Goal: Task Accomplishment & Management: Complete application form

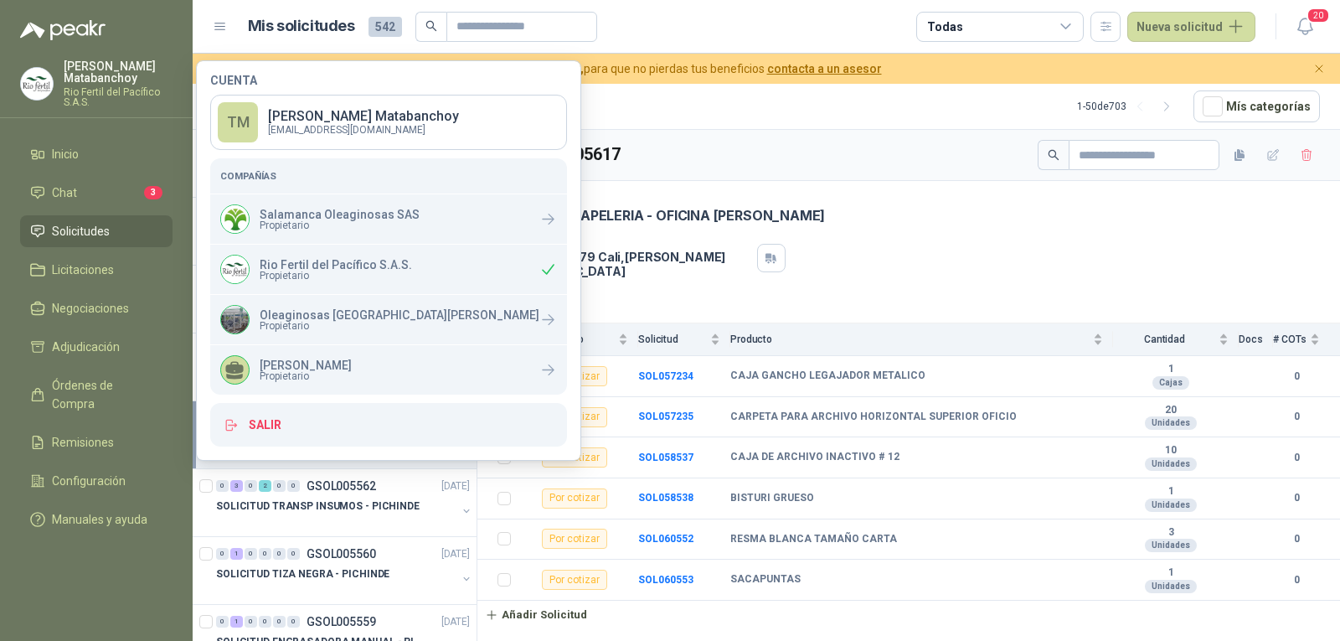
click at [890, 141] on div "GSOL005617" at bounding box center [908, 155] width 862 height 51
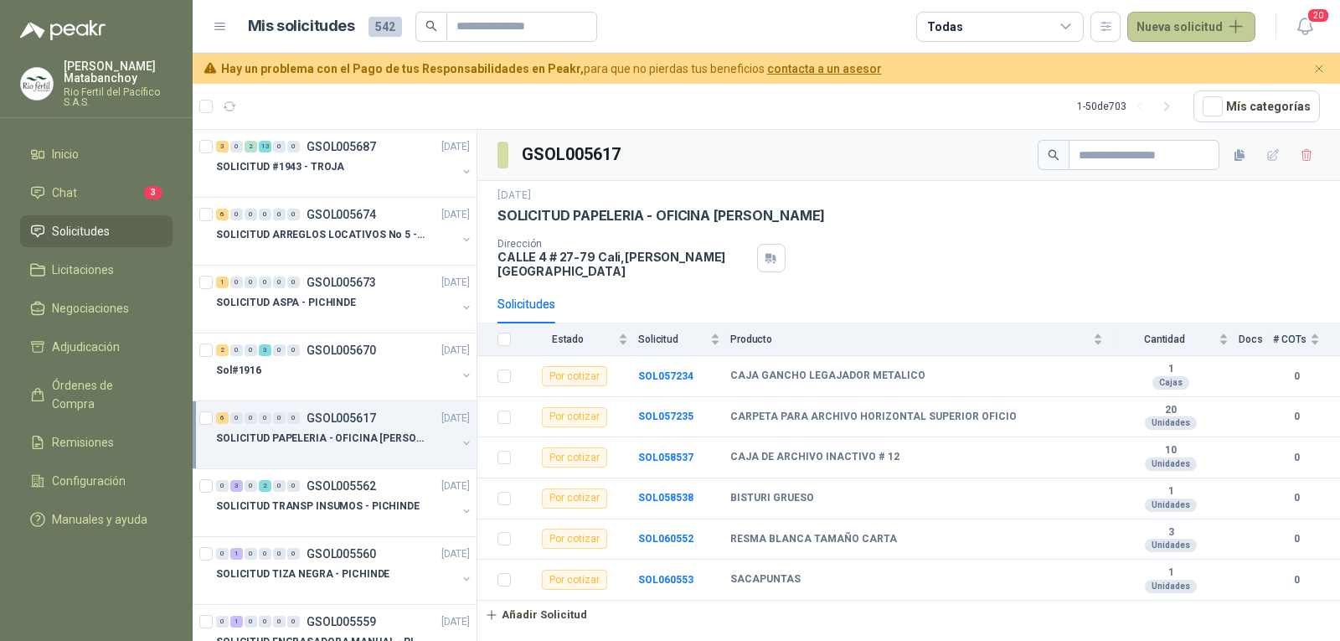
click at [1180, 28] on button "Nueva solicitud" at bounding box center [1191, 27] width 128 height 30
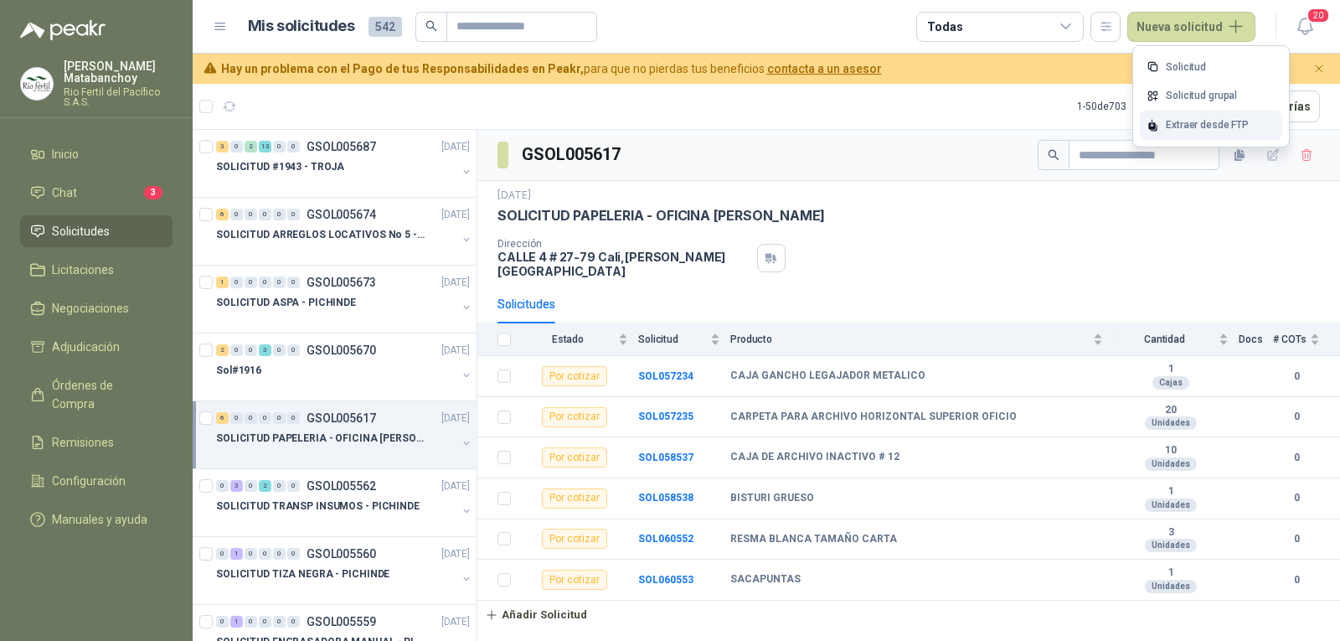
click at [1166, 131] on div "Extraer desde FTP" at bounding box center [1211, 125] width 142 height 29
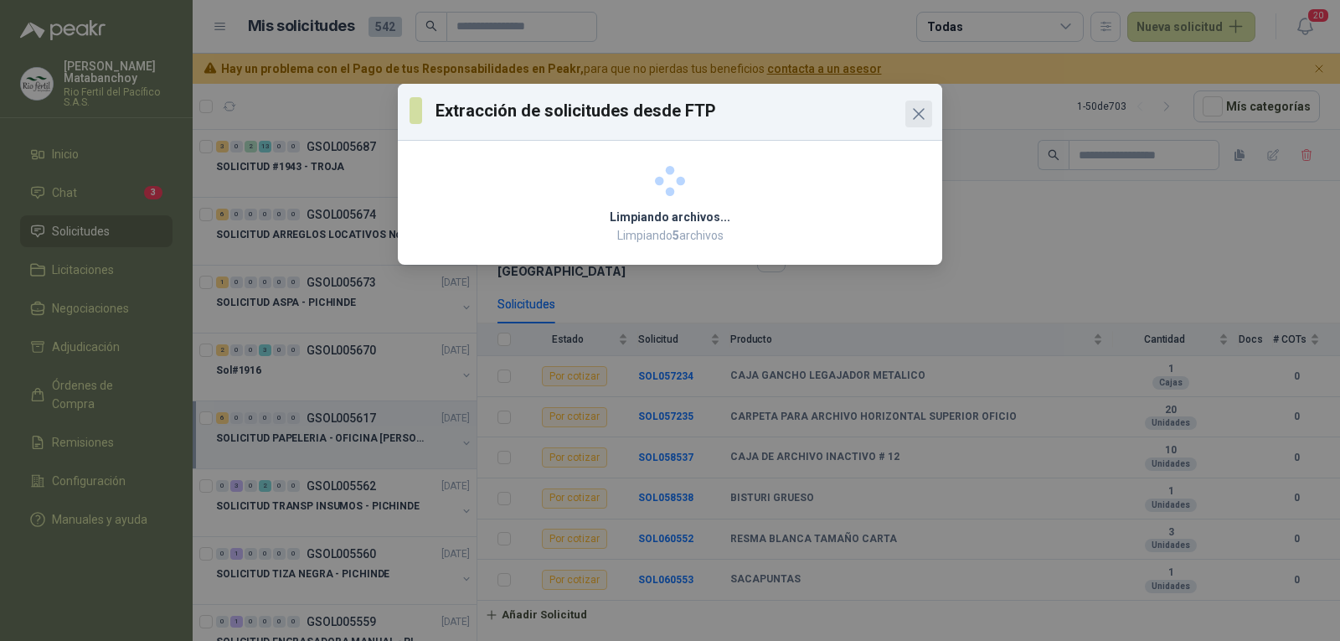
click at [916, 109] on icon "Close" at bounding box center [919, 114] width 20 height 20
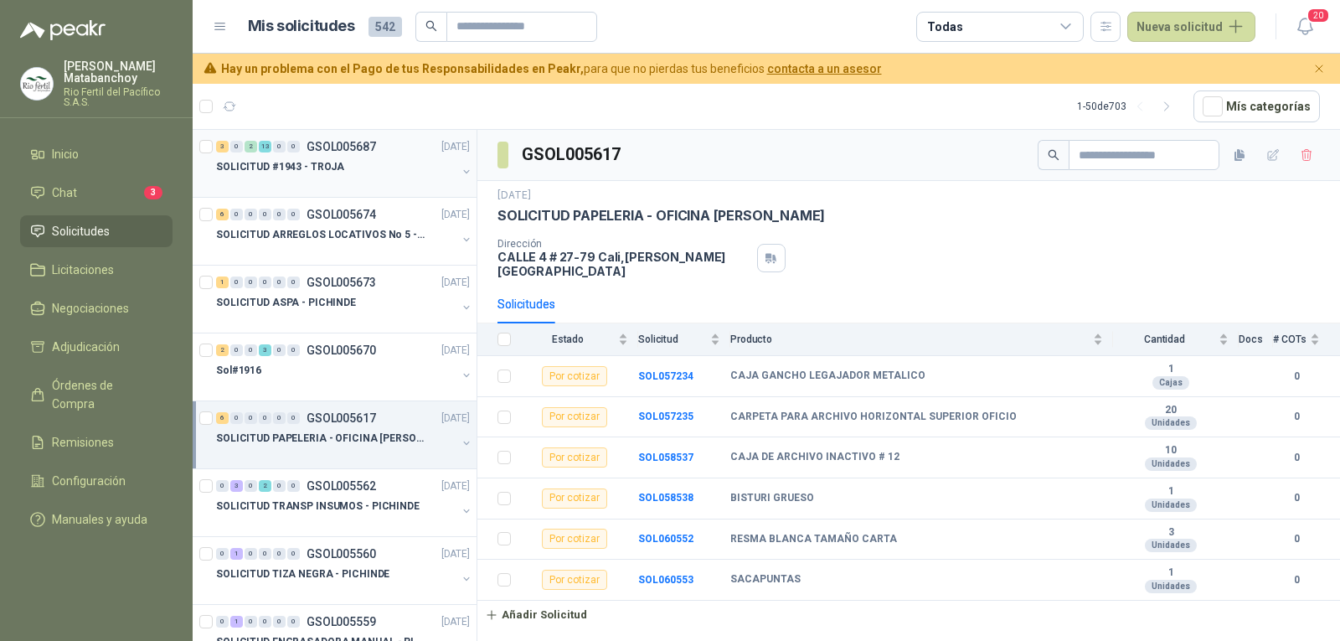
click at [356, 177] on div at bounding box center [336, 183] width 240 height 13
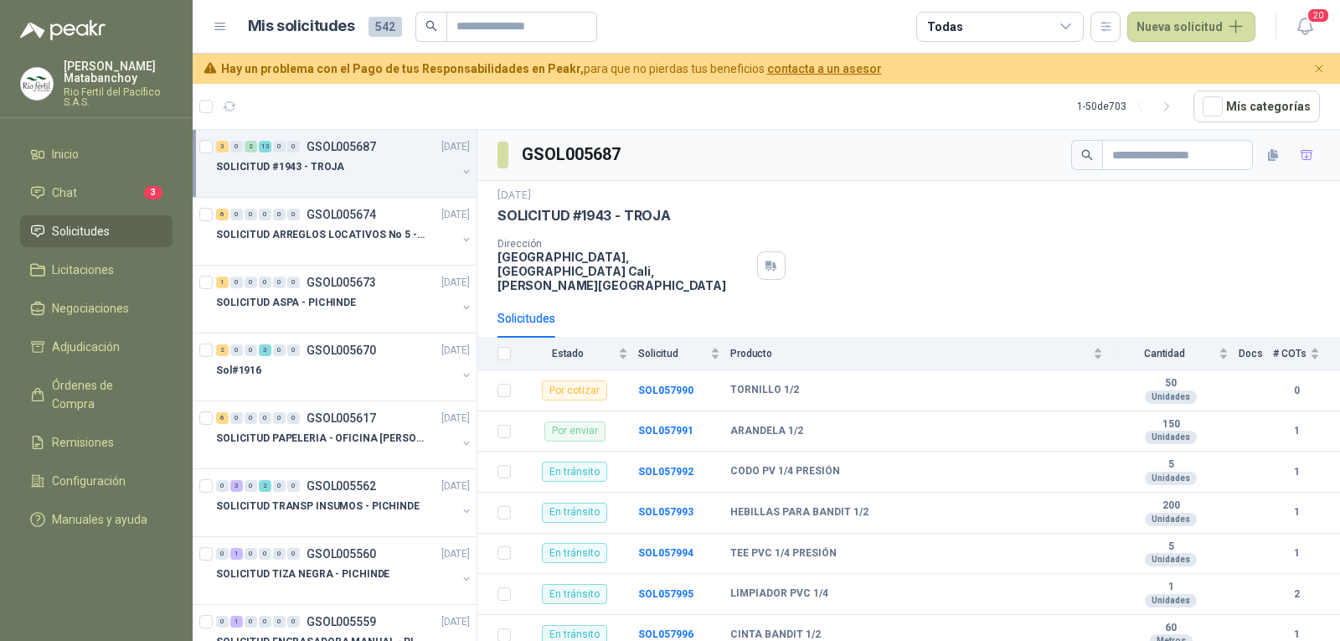
click at [62, 237] on span "Solicitudes" at bounding box center [81, 231] width 58 height 18
click at [144, 227] on li "Solicitudes" at bounding box center [96, 231] width 132 height 18
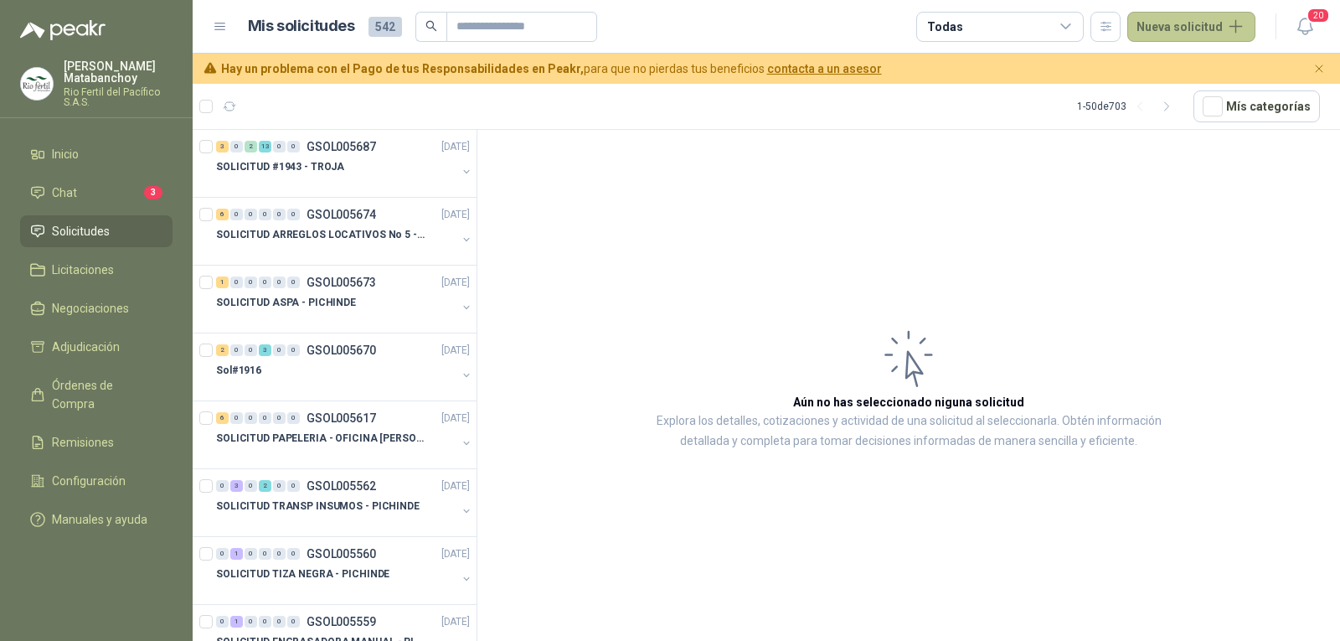
click at [1233, 14] on button "Nueva solicitud" at bounding box center [1191, 27] width 128 height 30
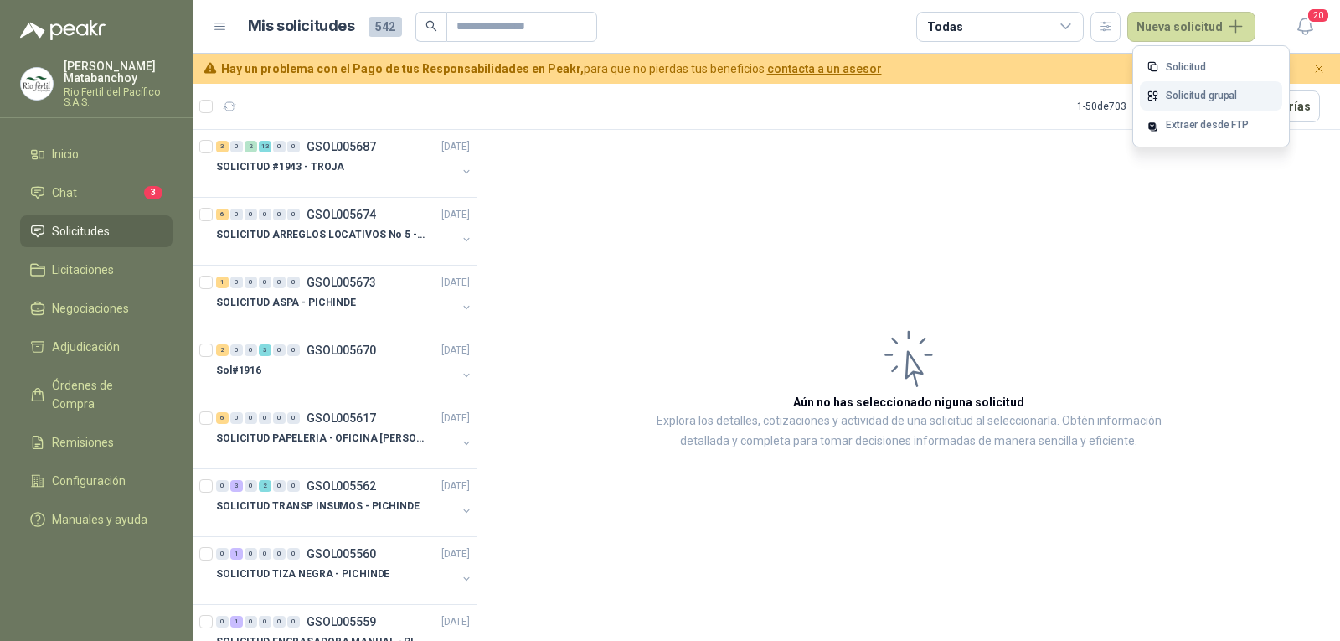
click at [1179, 103] on link "Solicitud grupal" at bounding box center [1211, 95] width 142 height 29
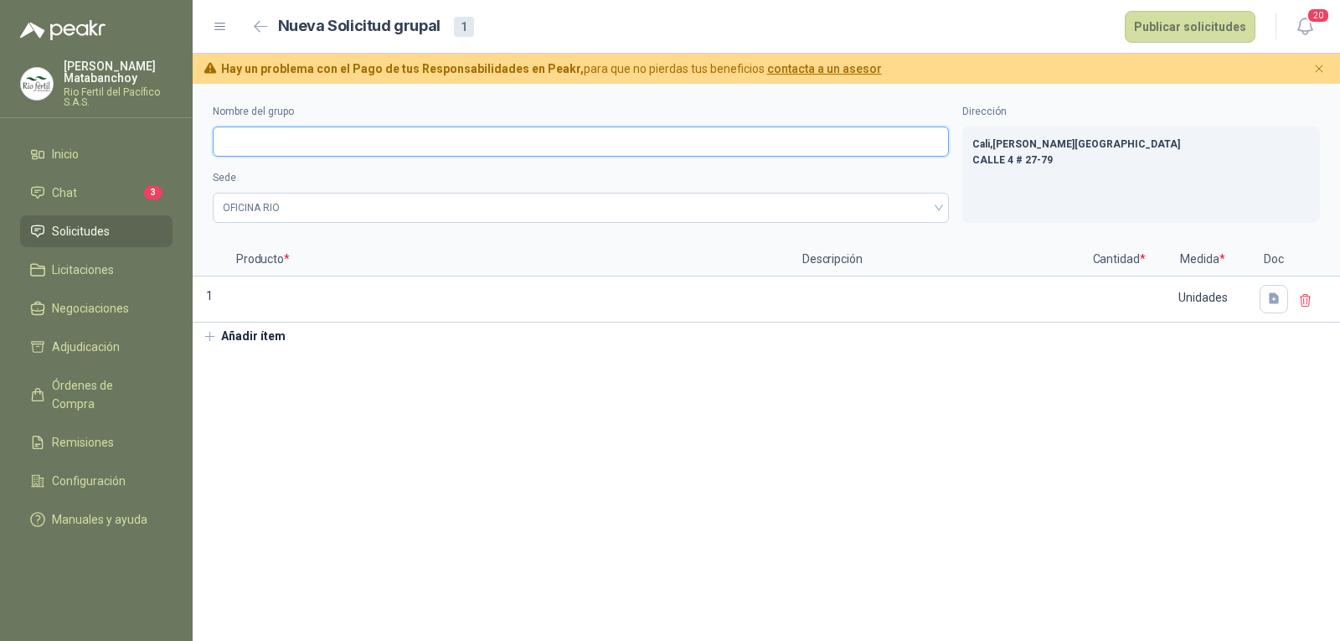
click at [562, 147] on input "Nombre del grupo" at bounding box center [581, 141] width 736 height 30
click at [498, 214] on span "OFICINA RIO" at bounding box center [581, 207] width 716 height 25
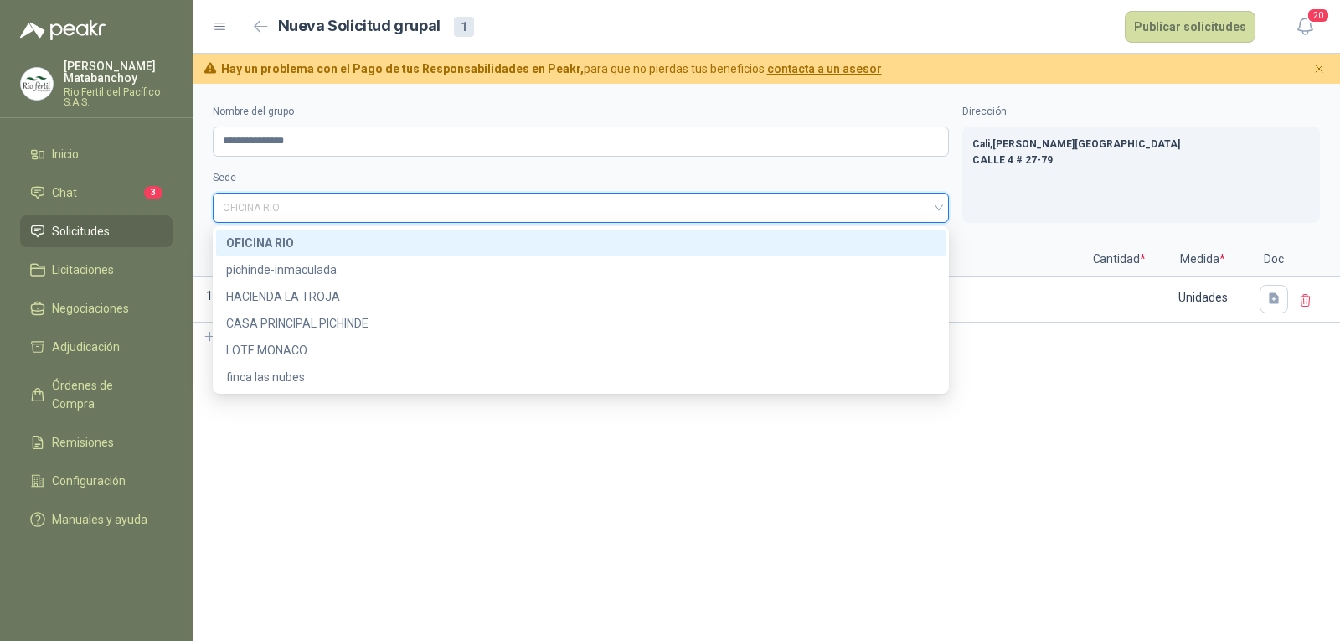
click at [486, 239] on div "OFICINA RIO" at bounding box center [580, 243] width 709 height 18
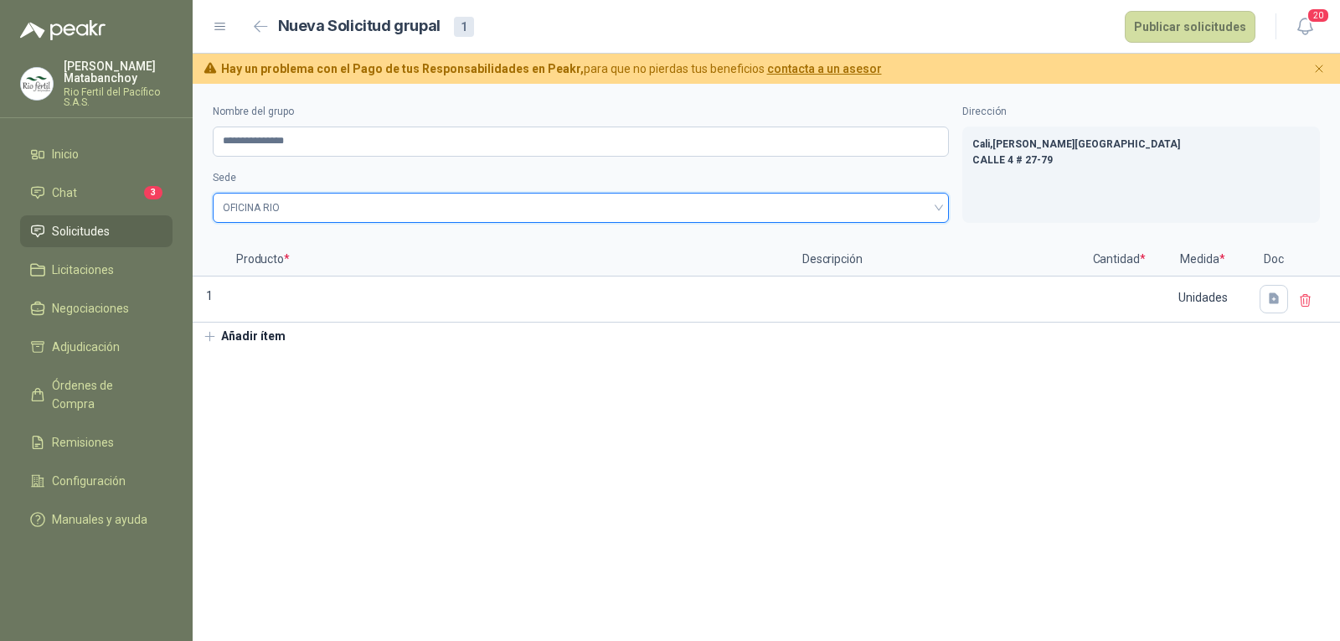
click at [294, 209] on span "OFICINA RIO" at bounding box center [581, 207] width 716 height 25
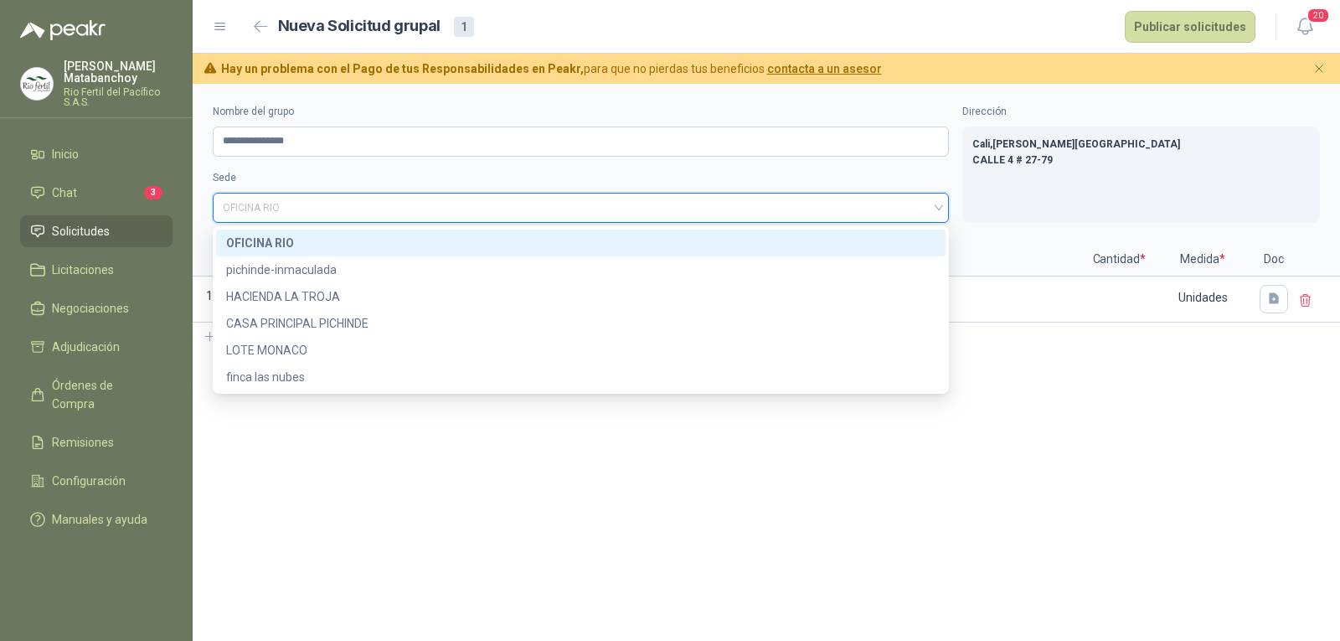
click at [292, 239] on div "OFICINA RIO" at bounding box center [580, 243] width 709 height 18
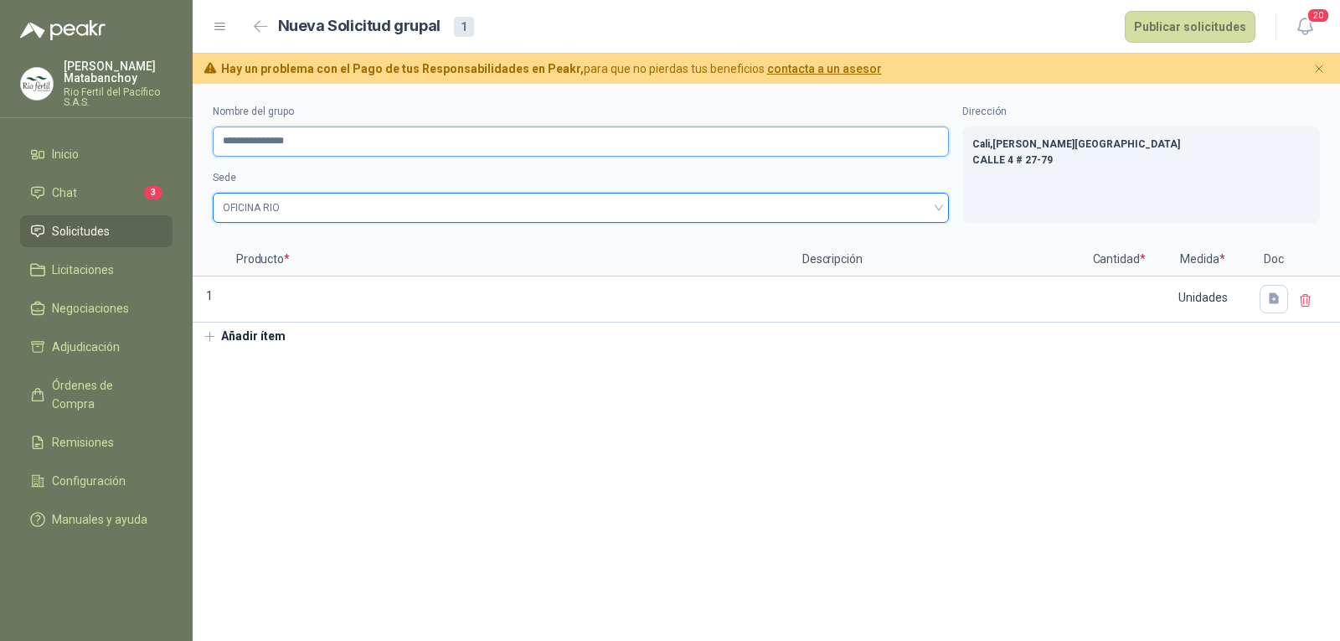
click at [407, 136] on input "**********" at bounding box center [581, 141] width 736 height 30
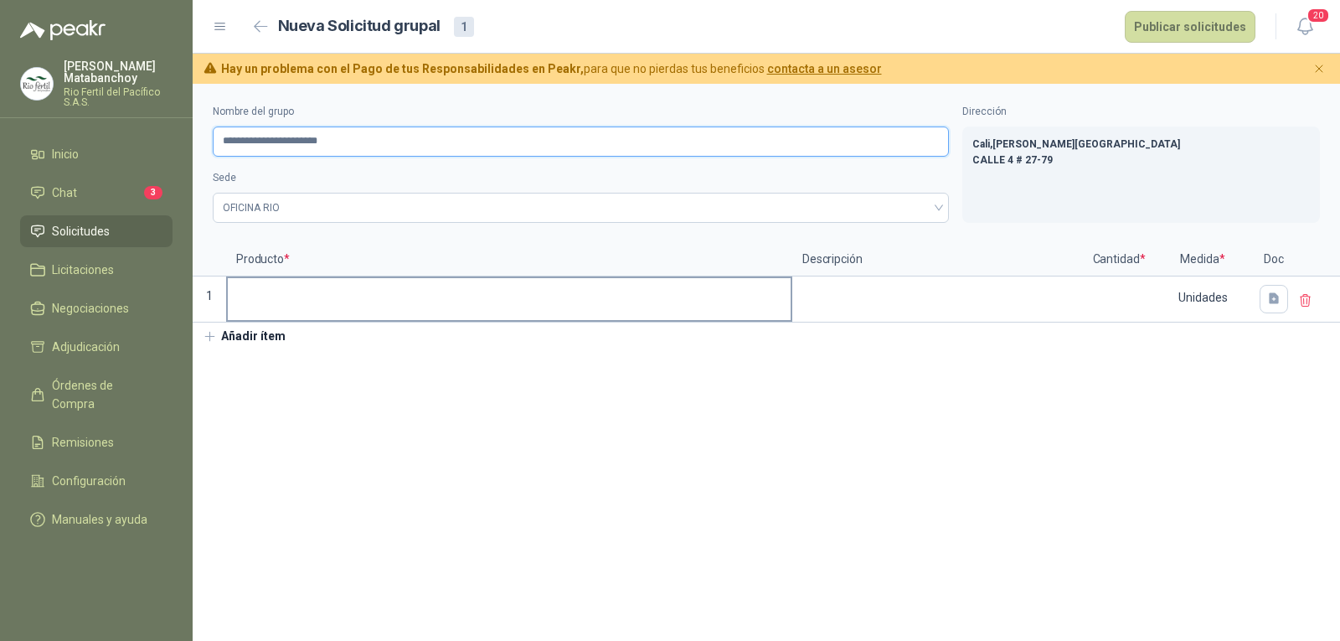
type input "**********"
click at [392, 309] on input at bounding box center [509, 294] width 563 height 33
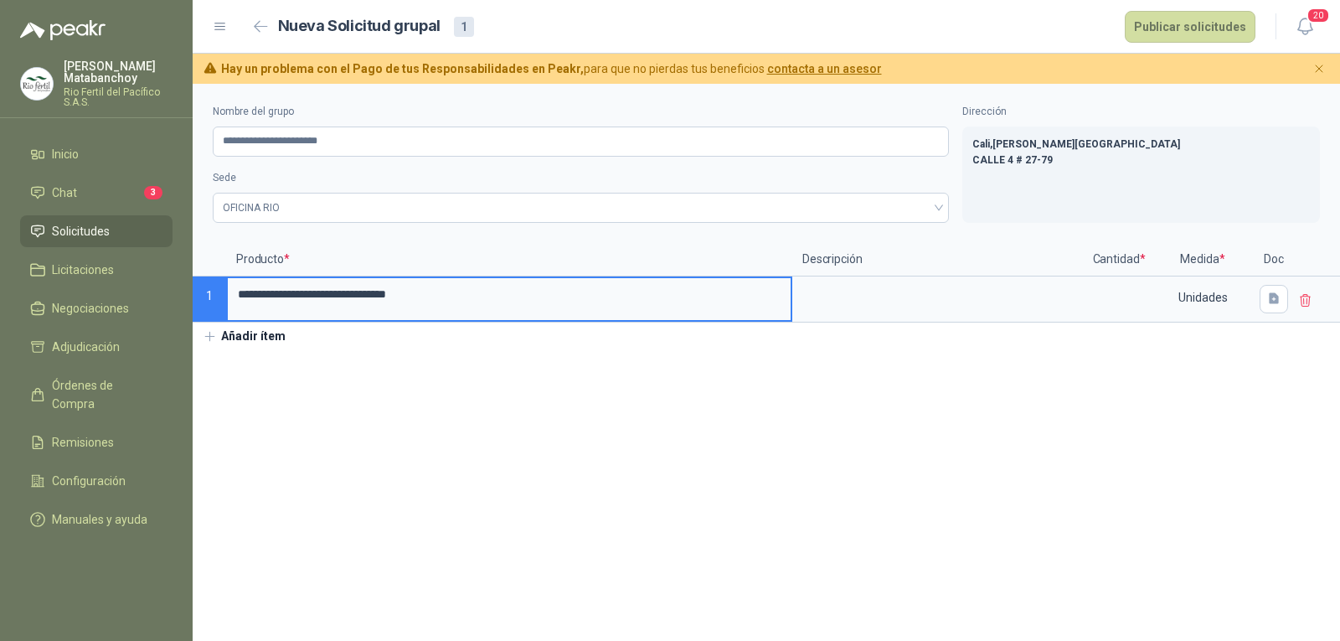
drag, startPoint x: 531, startPoint y: 294, endPoint x: 231, endPoint y: 298, distance: 299.8
click at [231, 298] on input "**********" at bounding box center [509, 294] width 563 height 33
click at [518, 296] on input "**********" at bounding box center [509, 294] width 563 height 33
type input "**********"
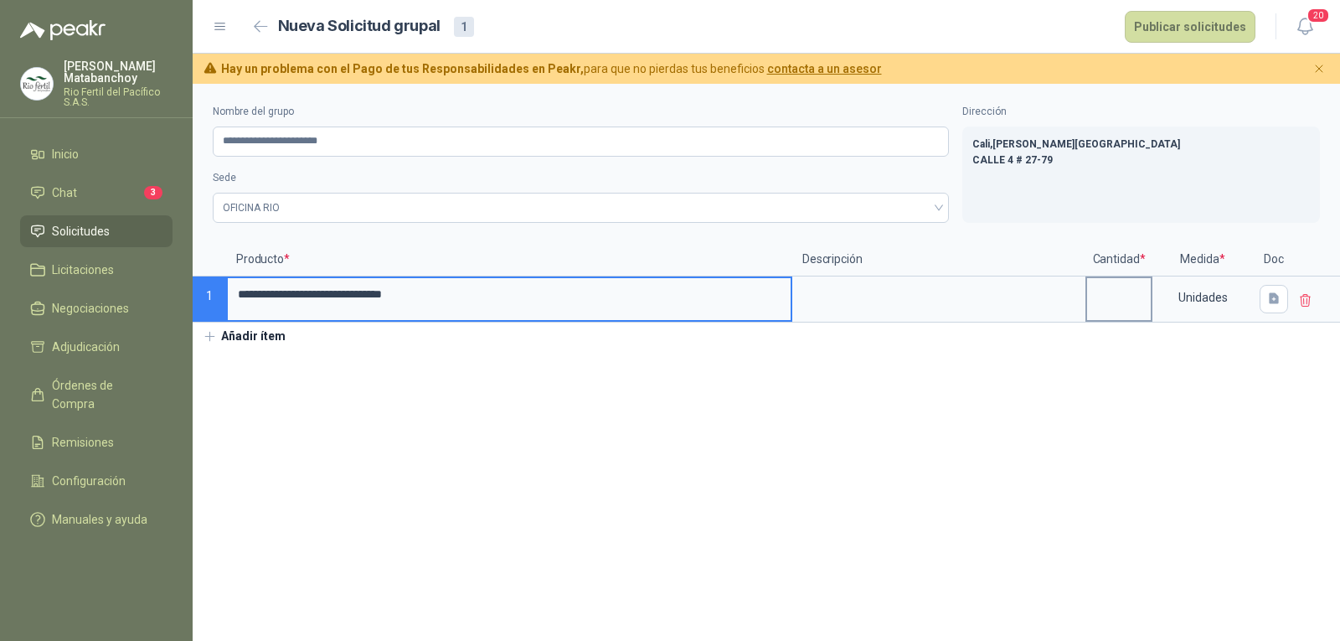
click at [1118, 299] on input at bounding box center [1119, 294] width 64 height 33
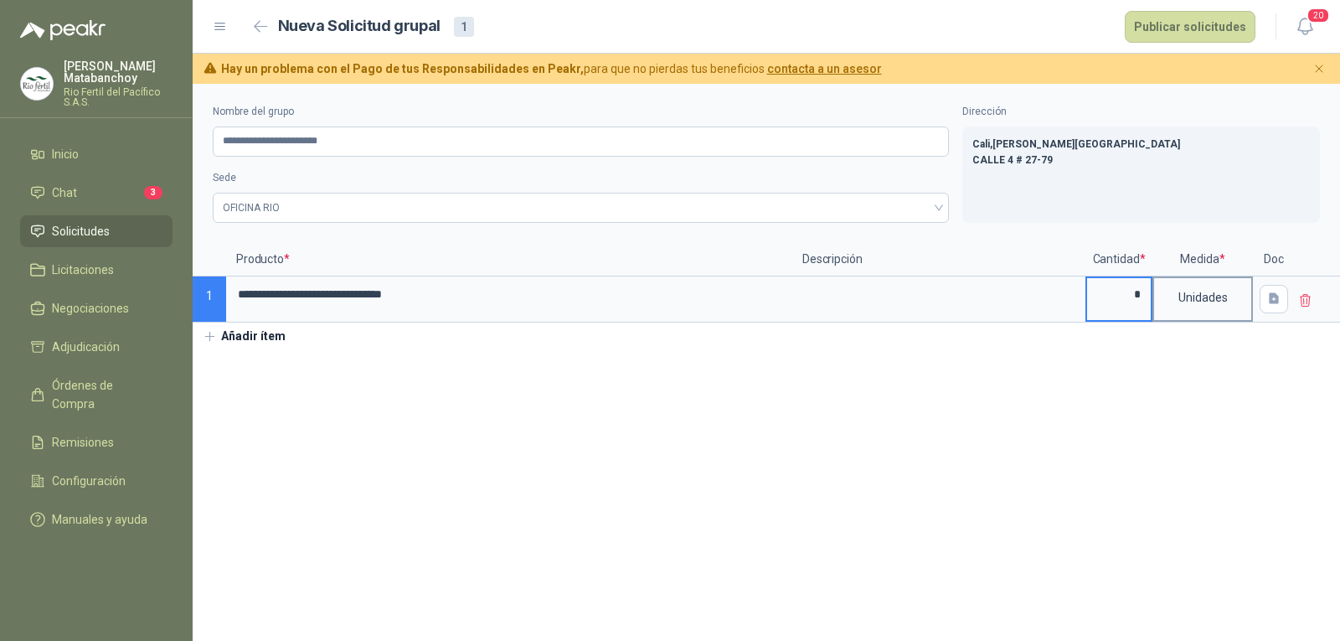
type input "*"
click at [1204, 300] on div "Unidades" at bounding box center [1202, 297] width 97 height 39
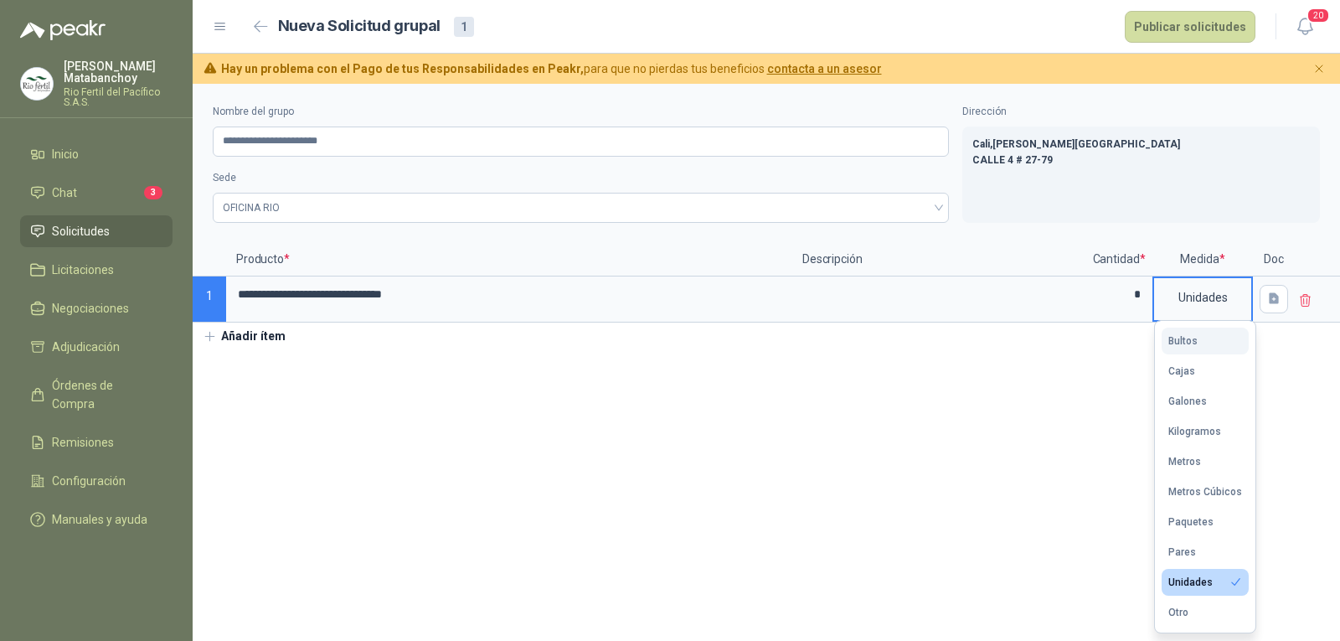
click at [1195, 340] on div "Bultos" at bounding box center [1182, 341] width 29 height 12
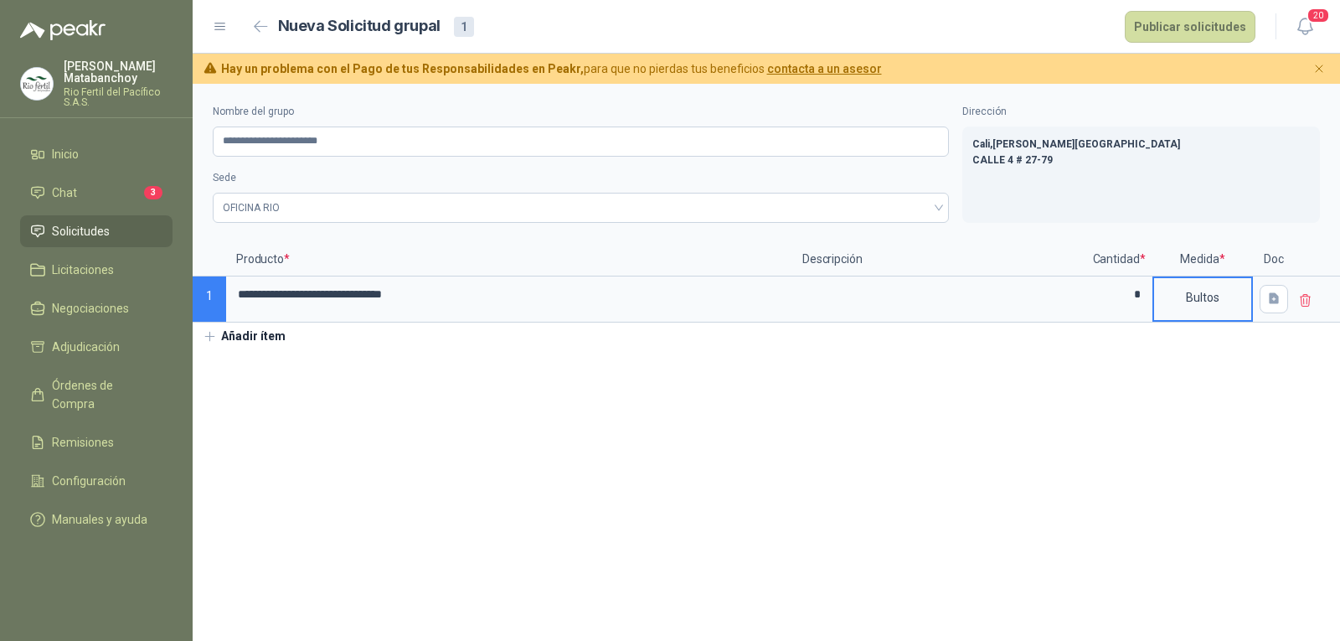
click at [881, 461] on section "**********" at bounding box center [766, 362] width 1147 height 557
click at [1181, 35] on button "Publicar solicitudes" at bounding box center [1190, 27] width 131 height 32
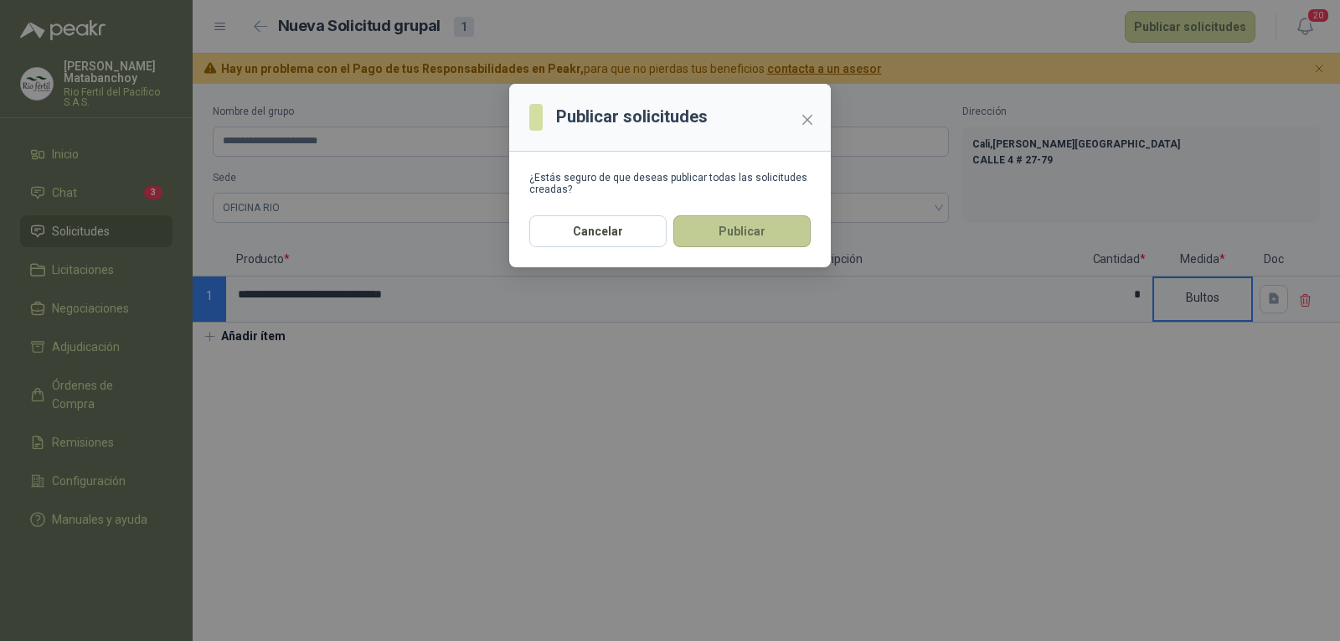
click at [785, 232] on button "Publicar" at bounding box center [741, 231] width 137 height 32
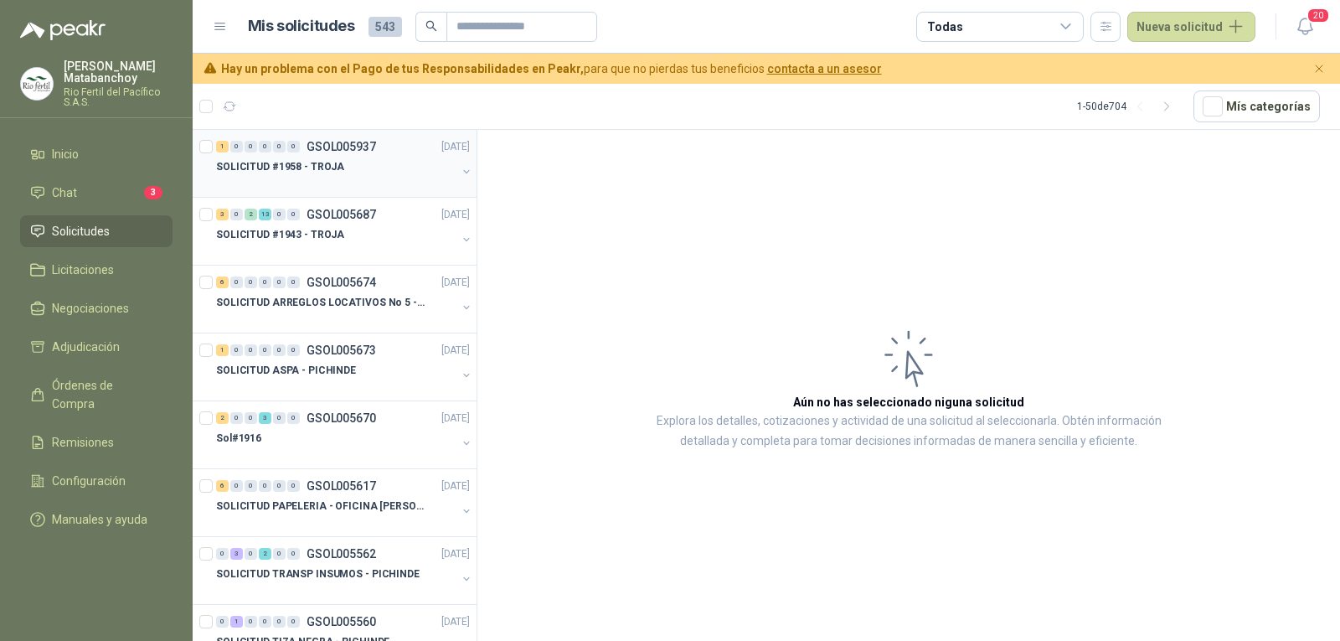
click at [379, 178] on div at bounding box center [336, 183] width 240 height 13
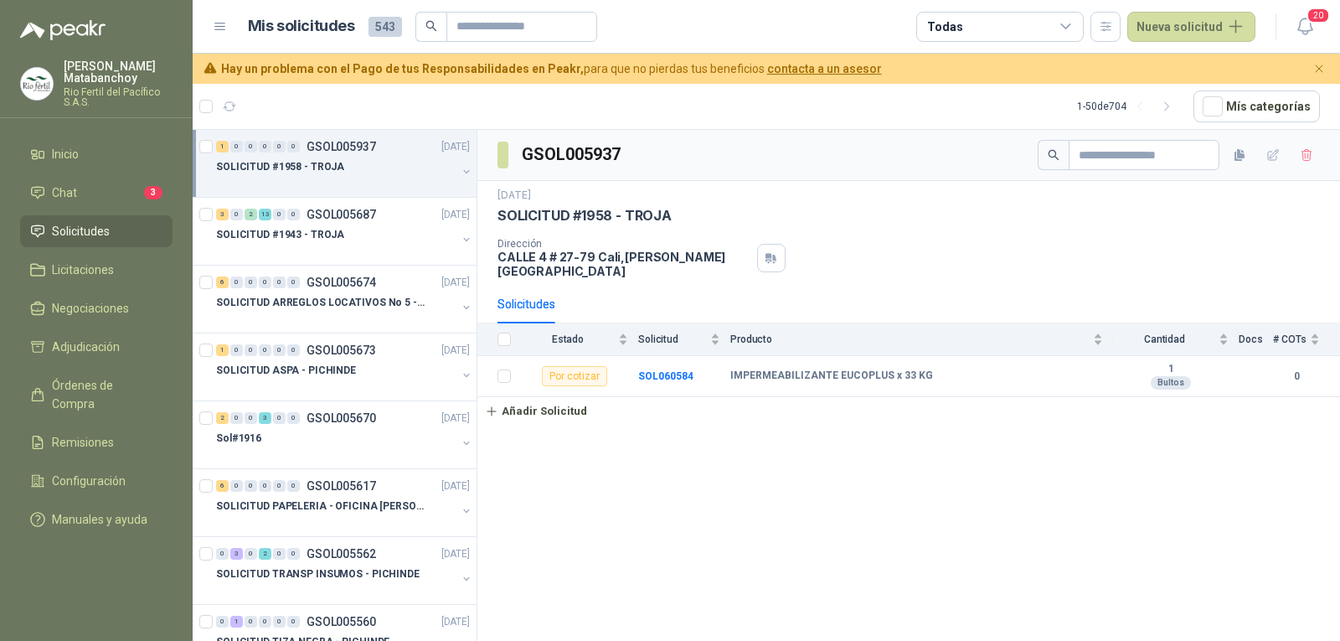
click at [116, 236] on li "Solicitudes" at bounding box center [96, 231] width 132 height 18
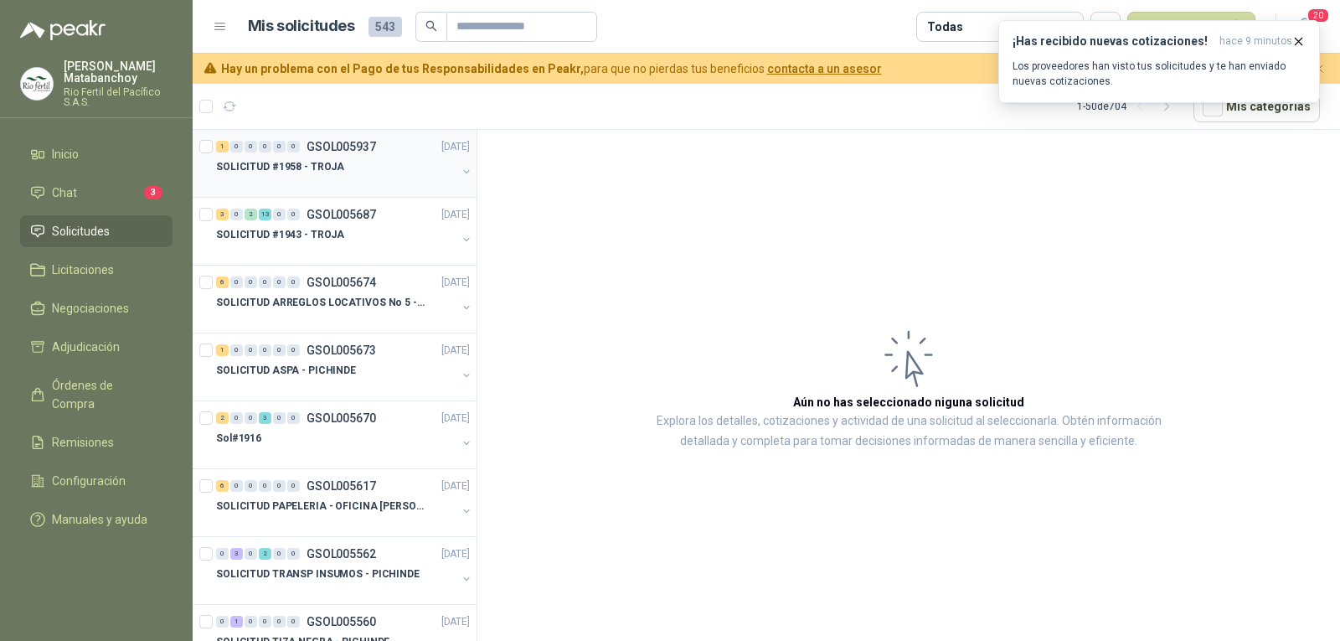
click at [320, 148] on p "GSOL005937" at bounding box center [340, 147] width 69 height 12
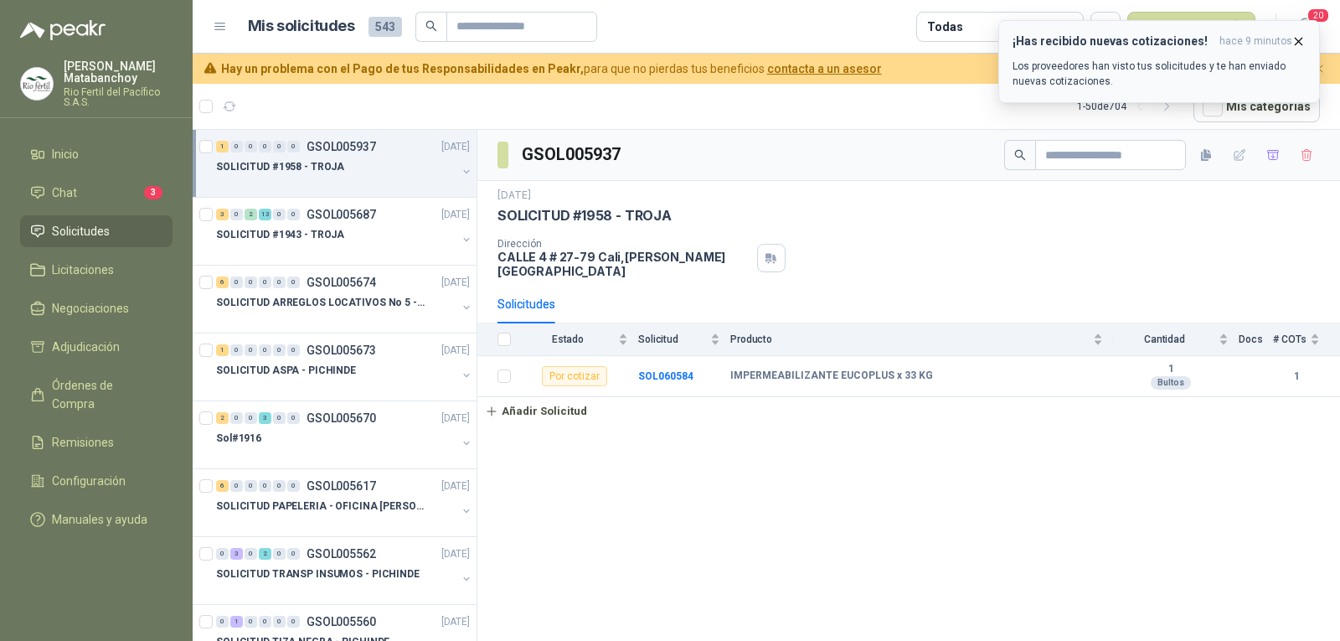
click at [1300, 40] on icon "button" at bounding box center [1298, 41] width 14 height 14
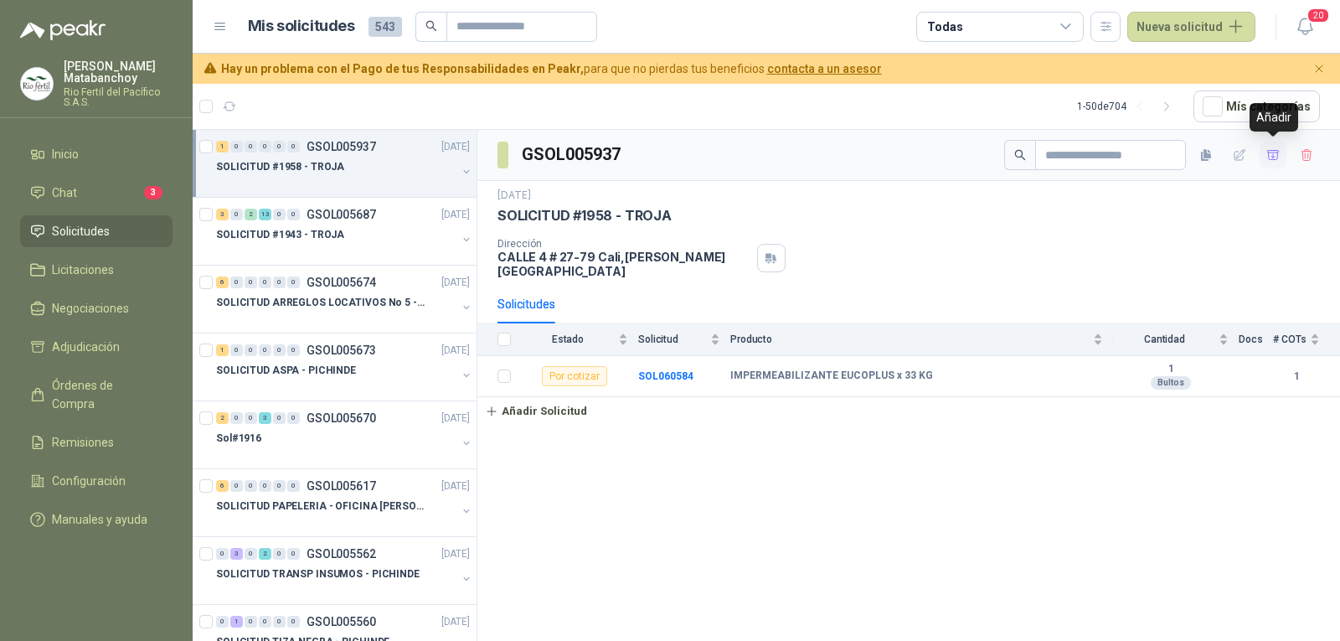
click at [1272, 152] on icon "button" at bounding box center [1273, 154] width 12 height 9
click at [154, 343] on span "1" at bounding box center [153, 346] width 18 height 13
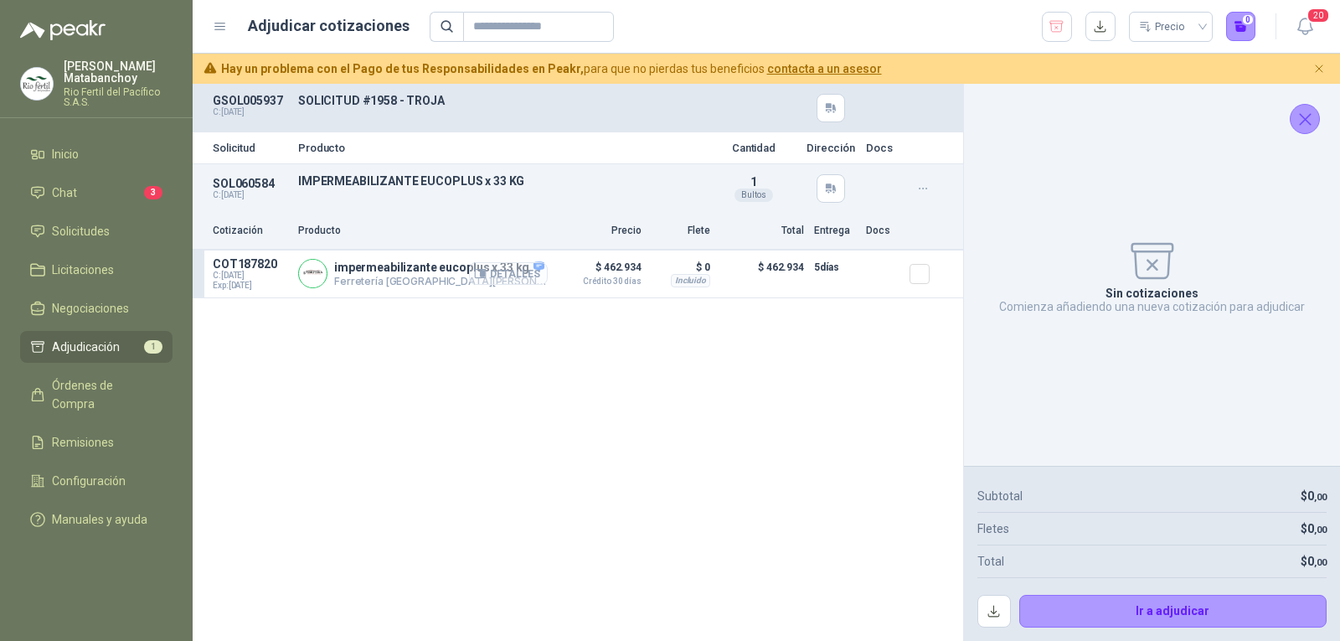
click at [533, 275] on button "Detalles" at bounding box center [508, 273] width 79 height 23
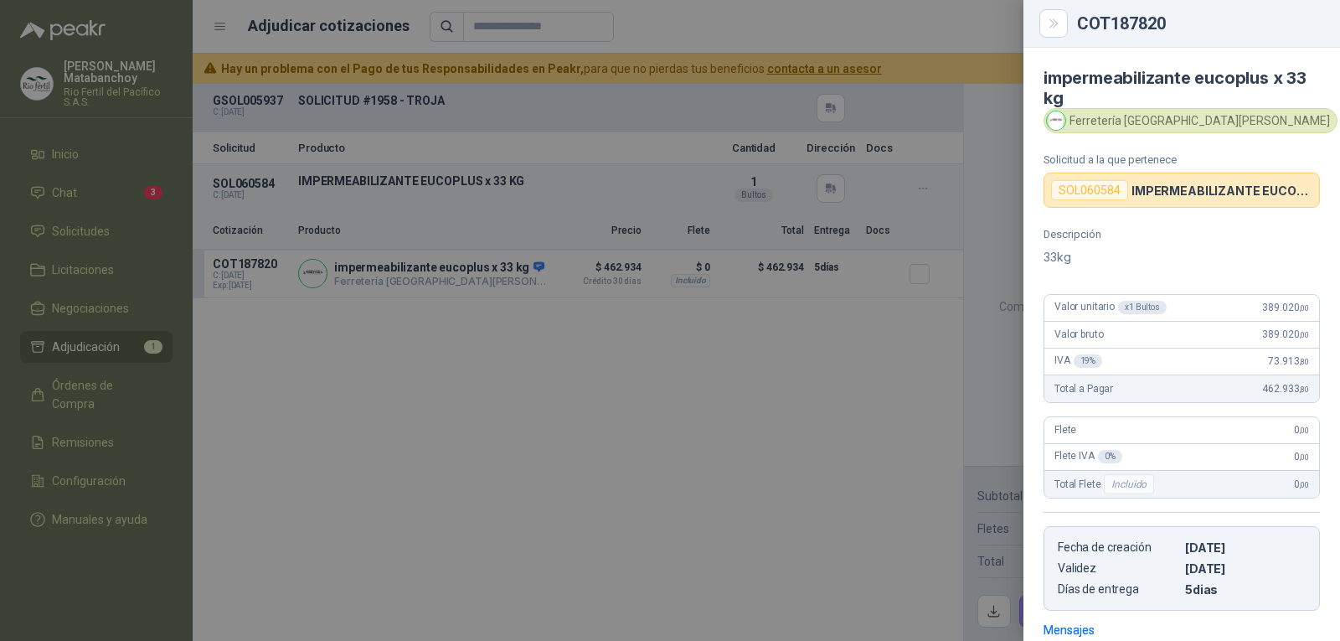
click at [945, 330] on div at bounding box center [670, 320] width 1340 height 641
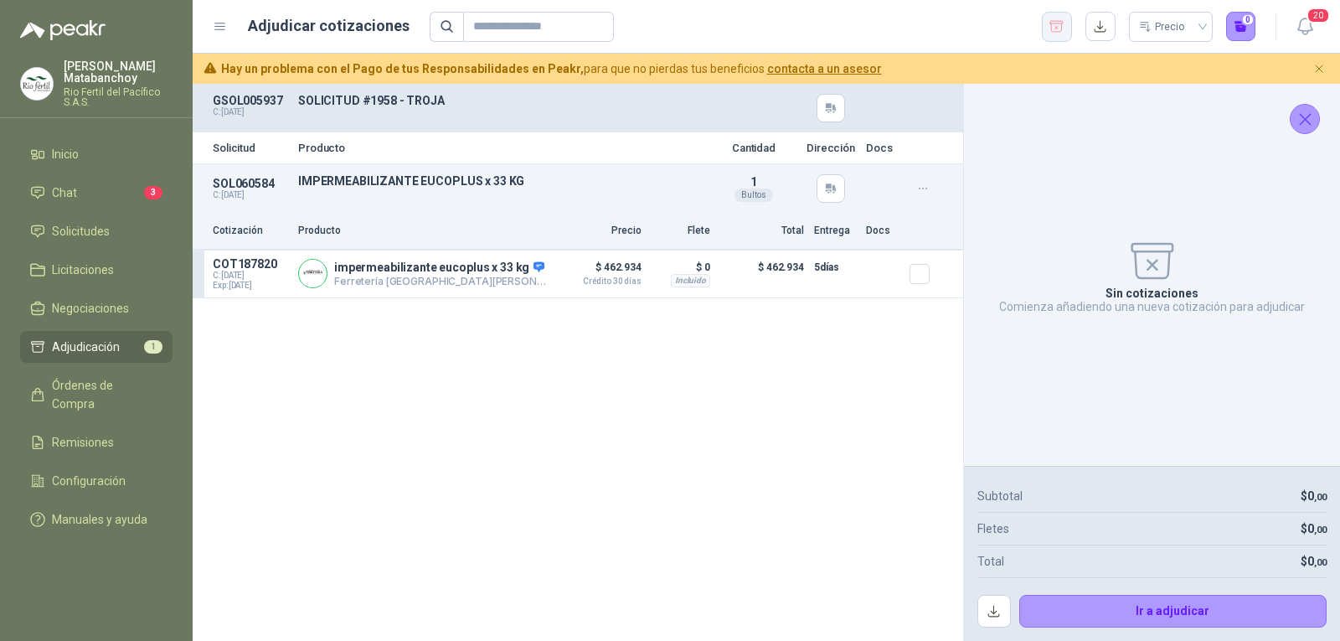
drag, startPoint x: 1054, startPoint y: 31, endPoint x: 1027, endPoint y: 20, distance: 29.7
click at [1054, 30] on icon "button" at bounding box center [1056, 26] width 16 height 17
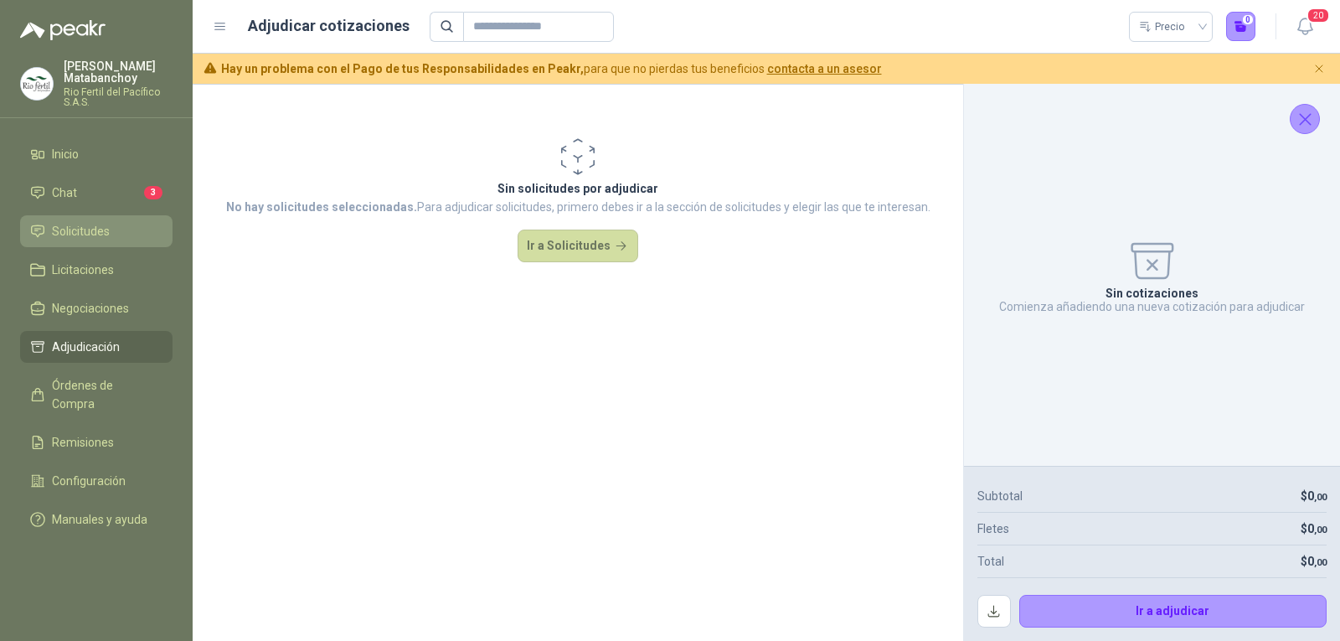
click at [95, 220] on link "Solicitudes" at bounding box center [96, 231] width 152 height 32
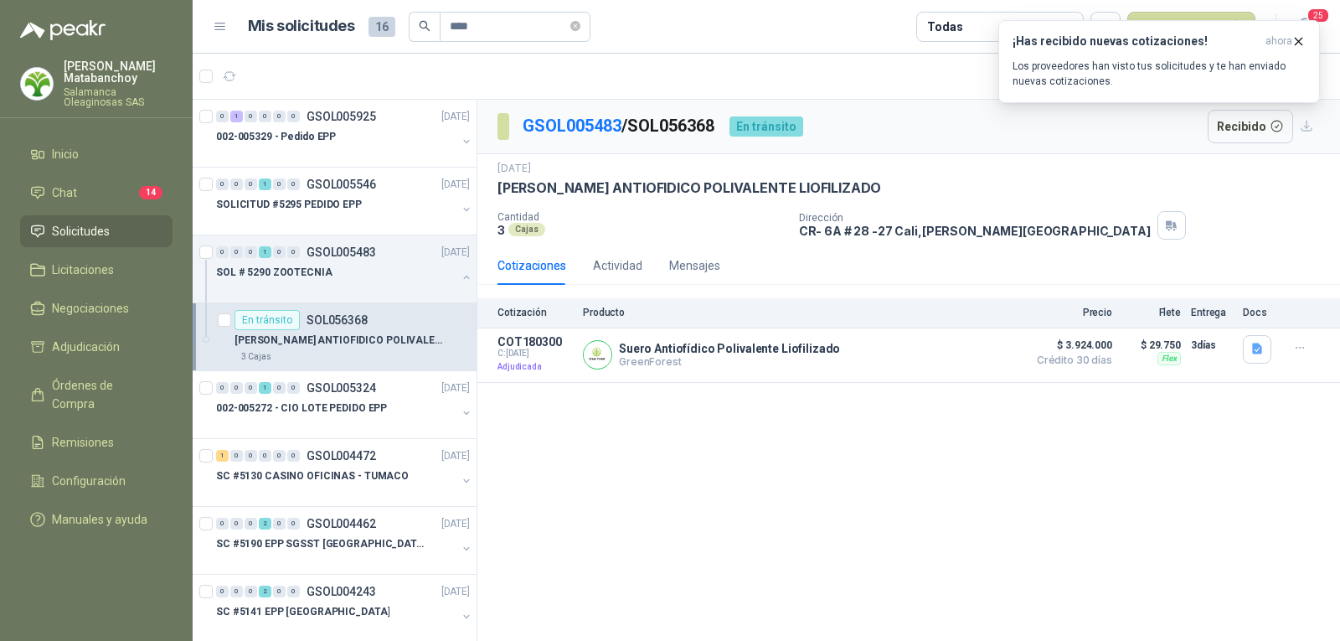
click at [63, 235] on span "Solicitudes" at bounding box center [81, 231] width 58 height 18
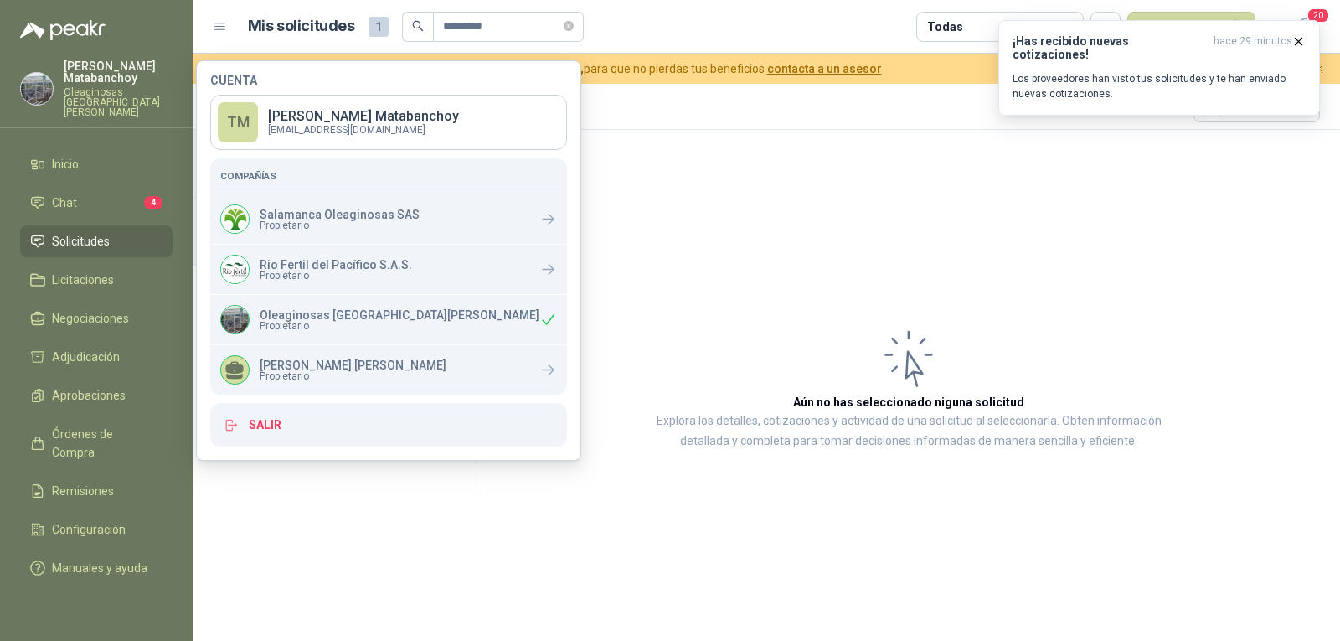
click at [124, 232] on li "Solicitudes" at bounding box center [96, 241] width 132 height 18
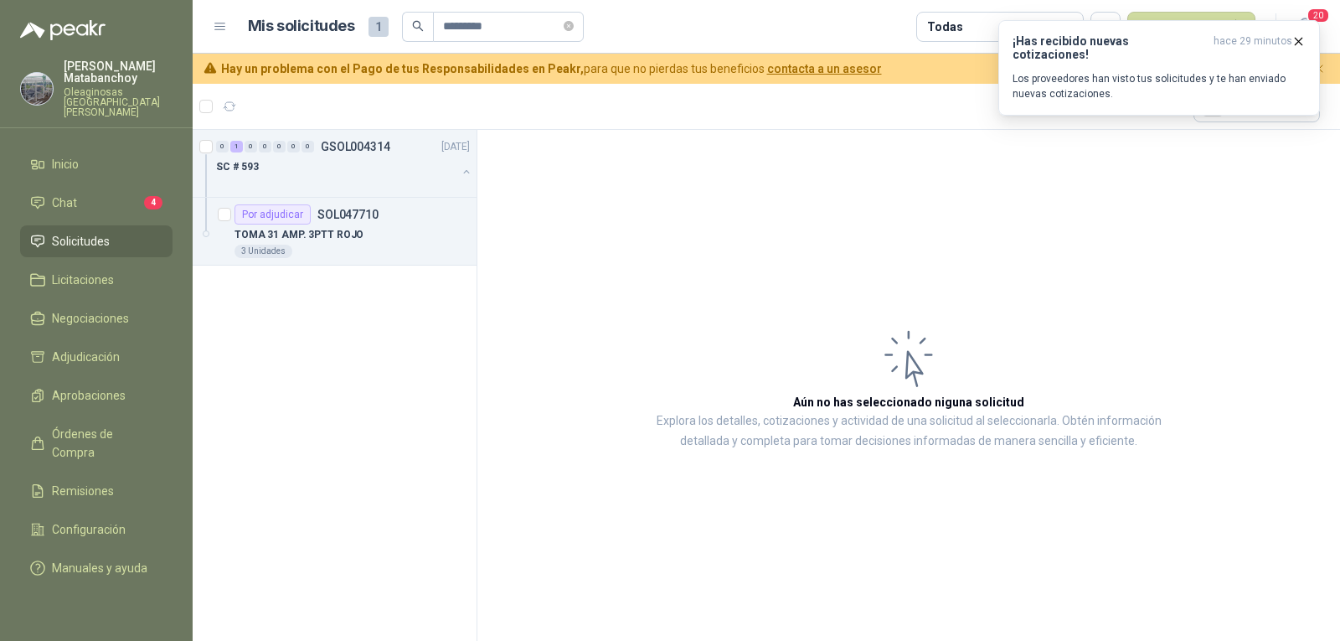
click at [70, 232] on span "Solicitudes" at bounding box center [81, 241] width 58 height 18
click at [574, 21] on icon "close-circle" at bounding box center [569, 26] width 10 height 10
